Goal: Go to known website: Access a specific website the user already knows

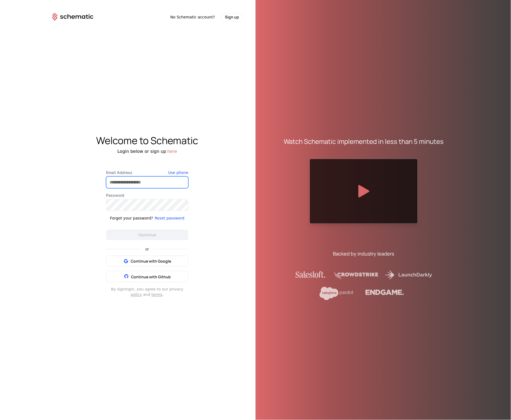
click at [149, 181] on input "Email Address" at bounding box center [147, 182] width 82 height 11
click at [0, 343] on com-1password-button at bounding box center [0, 420] width 0 height 0
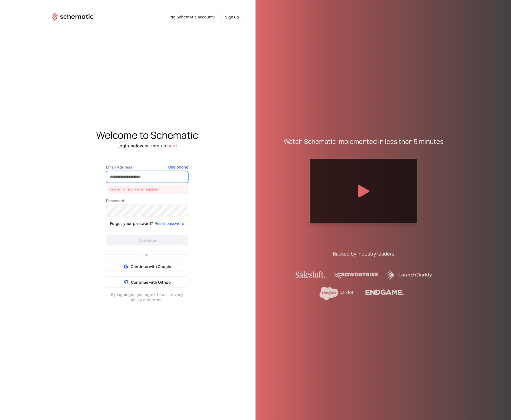
click at [0, 343] on com-1password-button at bounding box center [0, 420] width 0 height 0
type input "**********"
